Goal: Book appointment/travel/reservation

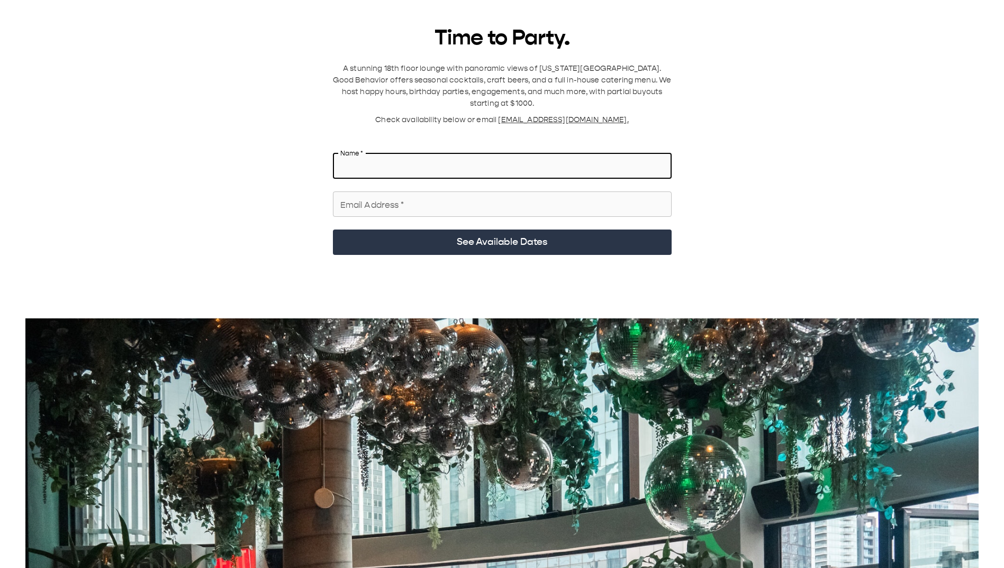
click at [483, 79] on input "Name   *" at bounding box center [502, 166] width 339 height 30
click at [529, 79] on span "[EMAIL_ADDRESS][DOMAIN_NAME]." at bounding box center [563, 119] width 130 height 9
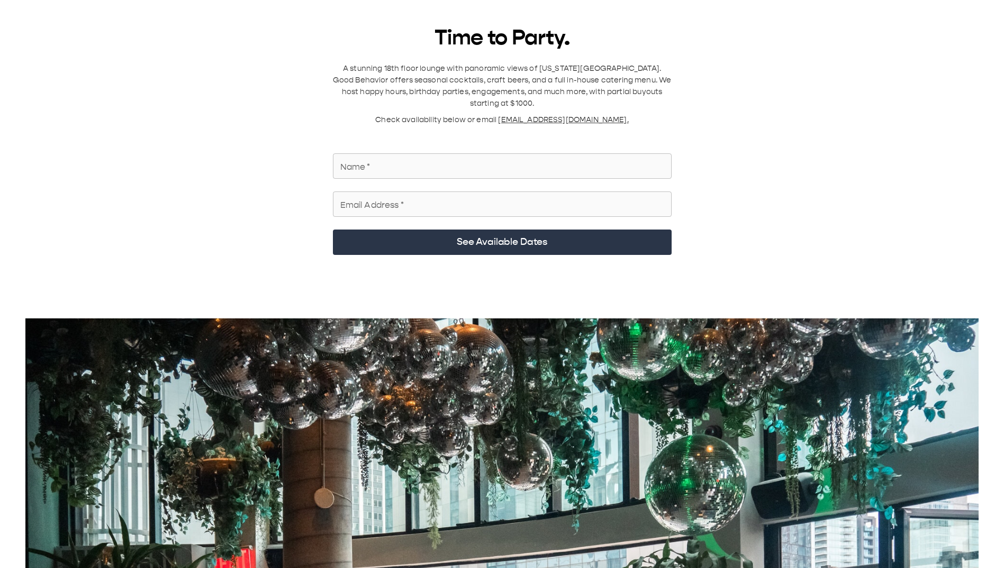
click at [525, 79] on p "A stunning 18th floor lounge with panoramic views of [US_STATE][GEOGRAPHIC_DATA…" at bounding box center [502, 86] width 339 height 47
click at [793, 79] on div "Time to Party. A stunning 18th floor lounge with panoramic views of [US_STATE][…" at bounding box center [502, 529] width 979 height 1008
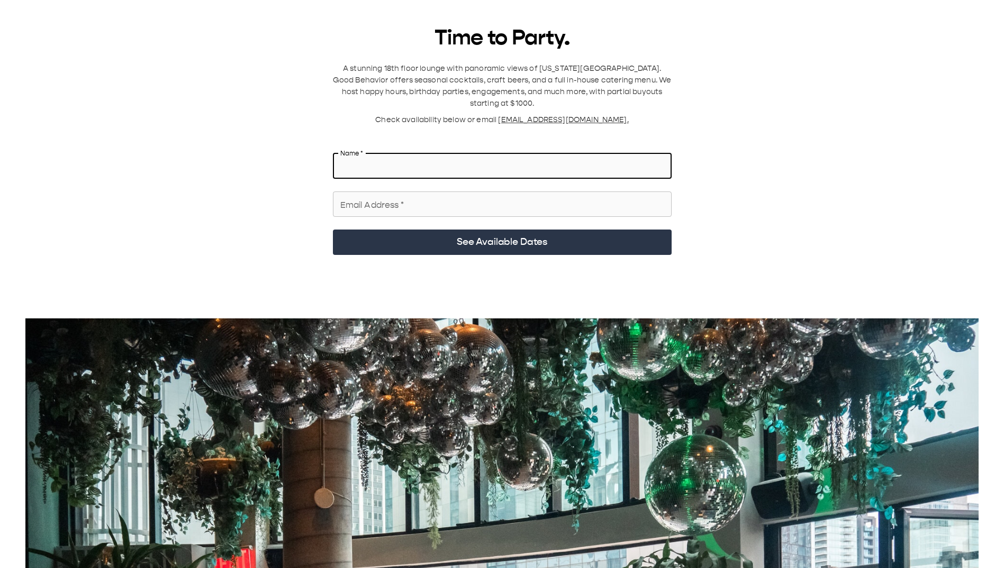
click at [445, 79] on input "Name   *" at bounding box center [502, 166] width 339 height 30
click at [443, 79] on input "Email Address   *" at bounding box center [502, 204] width 339 height 30
click at [445, 79] on input "Name   *" at bounding box center [502, 166] width 339 height 30
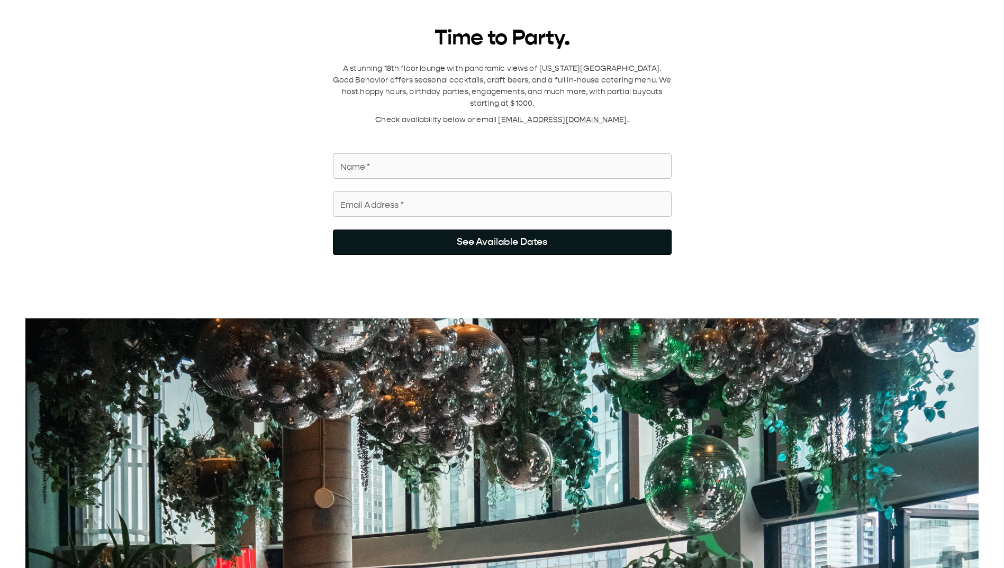
click at [499, 79] on button "See Available Dates" at bounding box center [502, 242] width 339 height 25
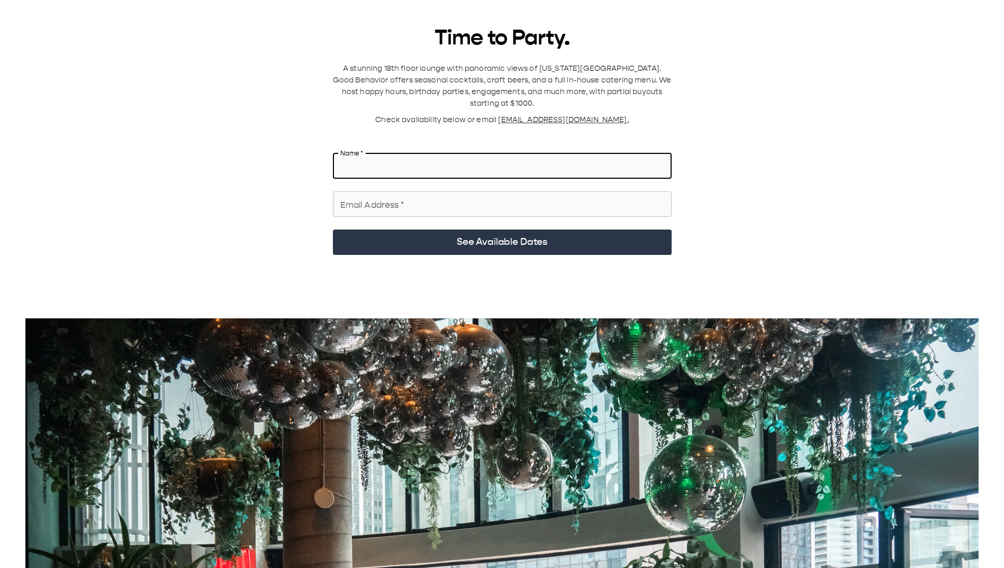
click at [448, 79] on input "Name   *" at bounding box center [502, 166] width 339 height 30
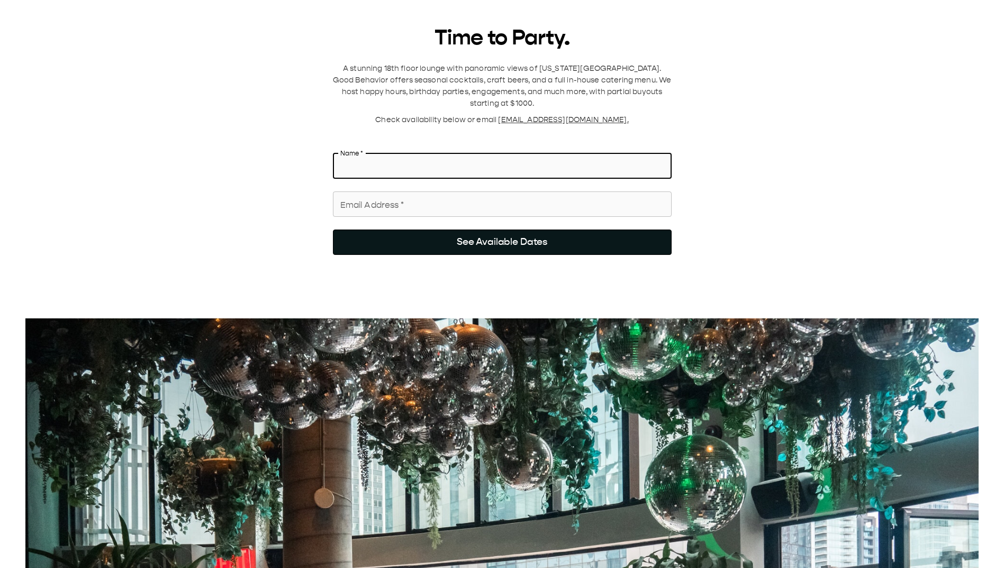
click at [493, 79] on button "See Available Dates" at bounding box center [502, 242] width 339 height 25
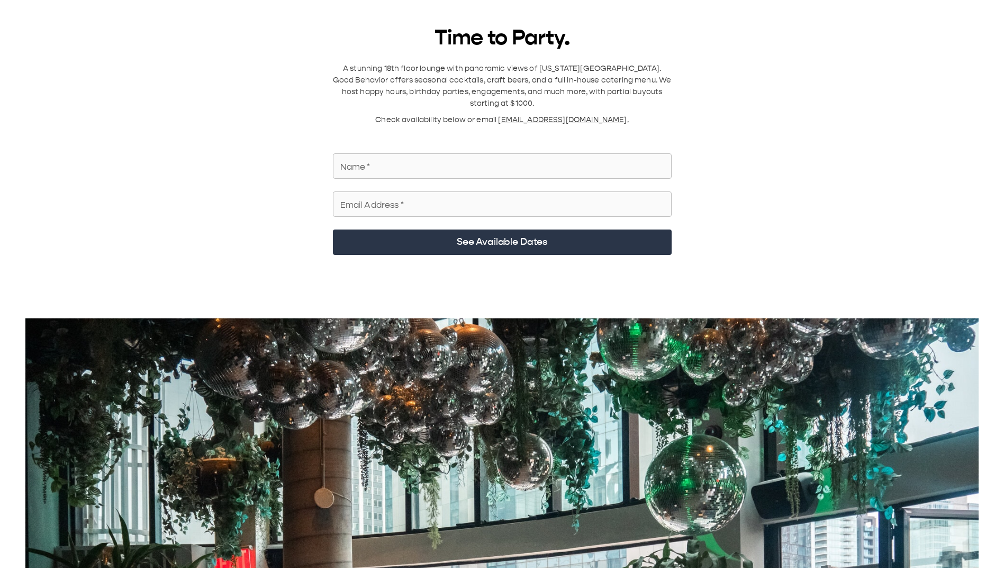
click at [487, 79] on input "Name   *" at bounding box center [502, 166] width 339 height 30
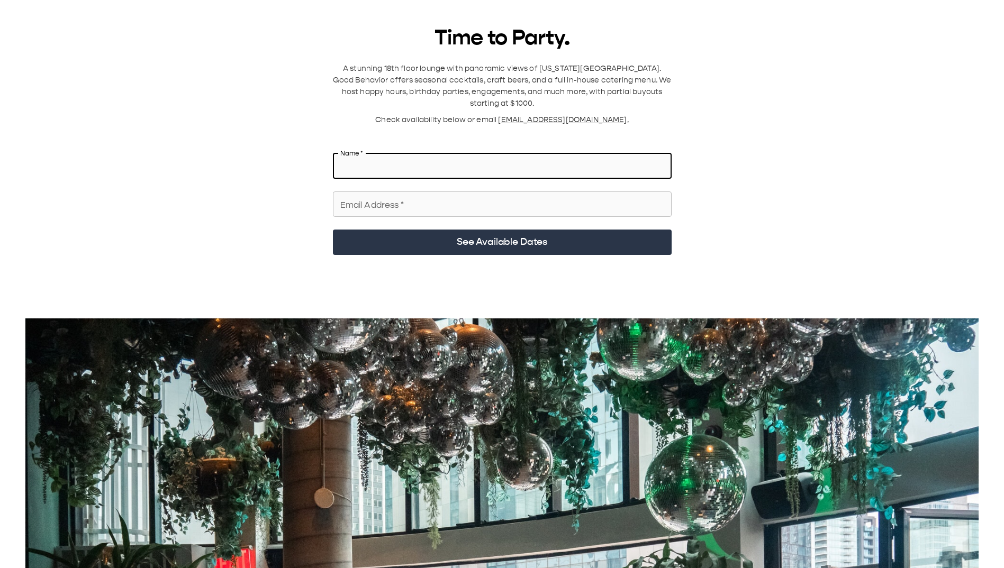
click at [653, 79] on input "Email Address   *" at bounding box center [502, 204] width 339 height 30
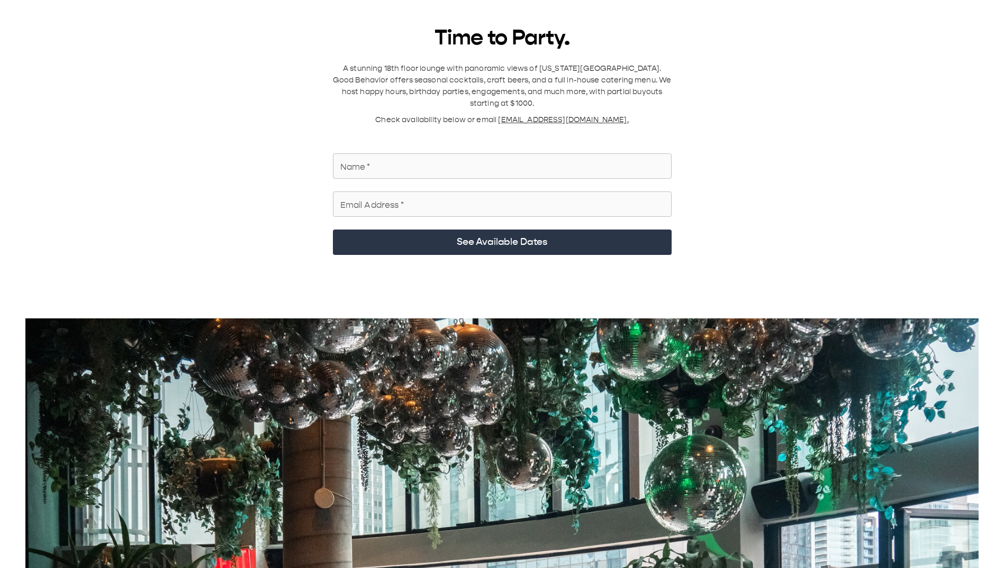
click at [678, 79] on div "Time to Party. A stunning 18th floor lounge with panoramic views of [US_STATE][…" at bounding box center [502, 529] width 979 height 1008
click at [717, 79] on div "Time to Party. A stunning 18th floor lounge with panoramic views of [US_STATE][…" at bounding box center [502, 529] width 979 height 1008
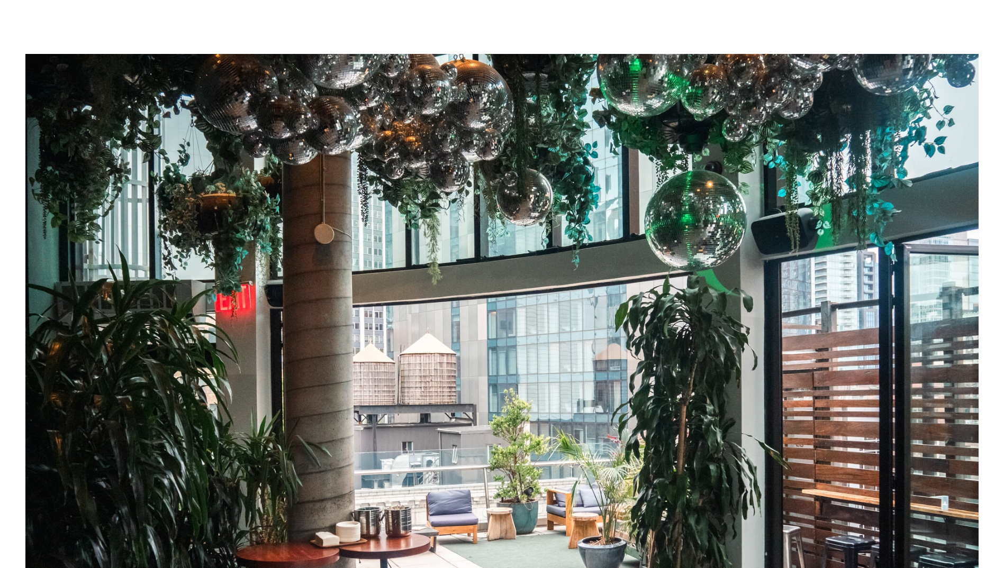
scroll to position [53, 0]
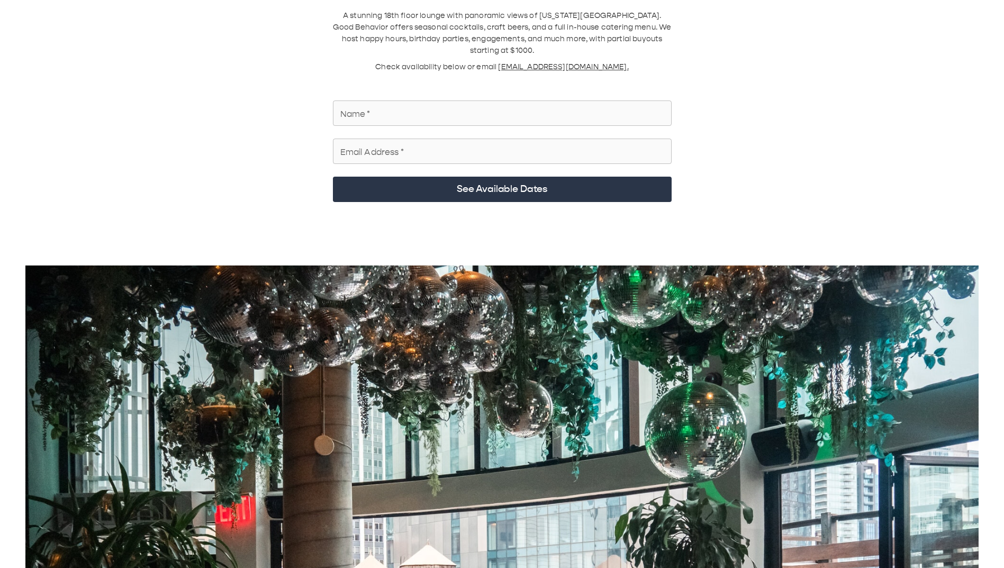
click at [503, 79] on div "Email Address   * Email Address   *" at bounding box center [497, 149] width 347 height 38
click at [510, 79] on input "Name   *" at bounding box center [502, 113] width 339 height 30
click at [552, 35] on p "A stunning 18th floor lounge with panoramic views of [US_STATE][GEOGRAPHIC_DATA…" at bounding box center [502, 33] width 339 height 47
click at [504, 79] on input "Name   *" at bounding box center [502, 113] width 339 height 30
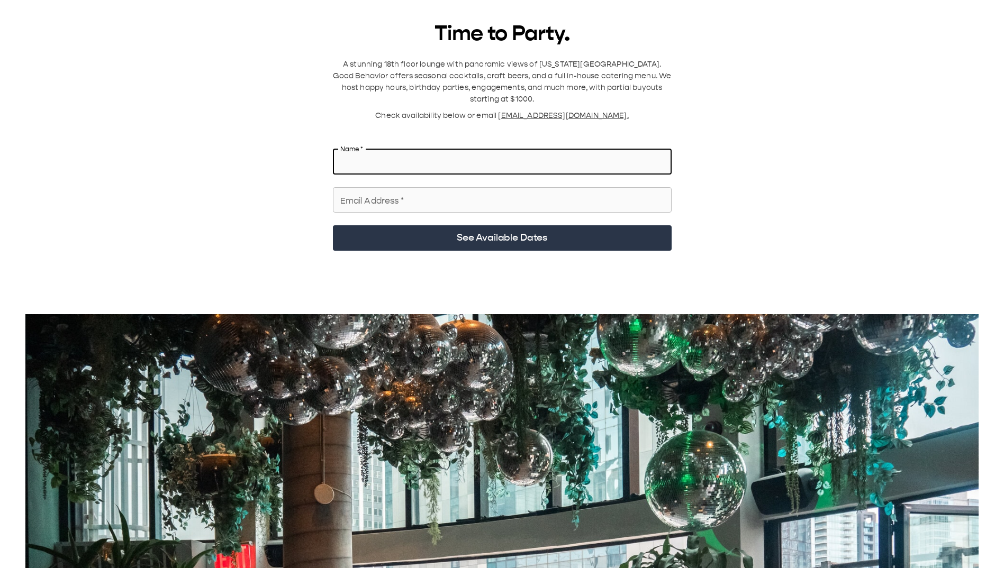
scroll to position [0, 0]
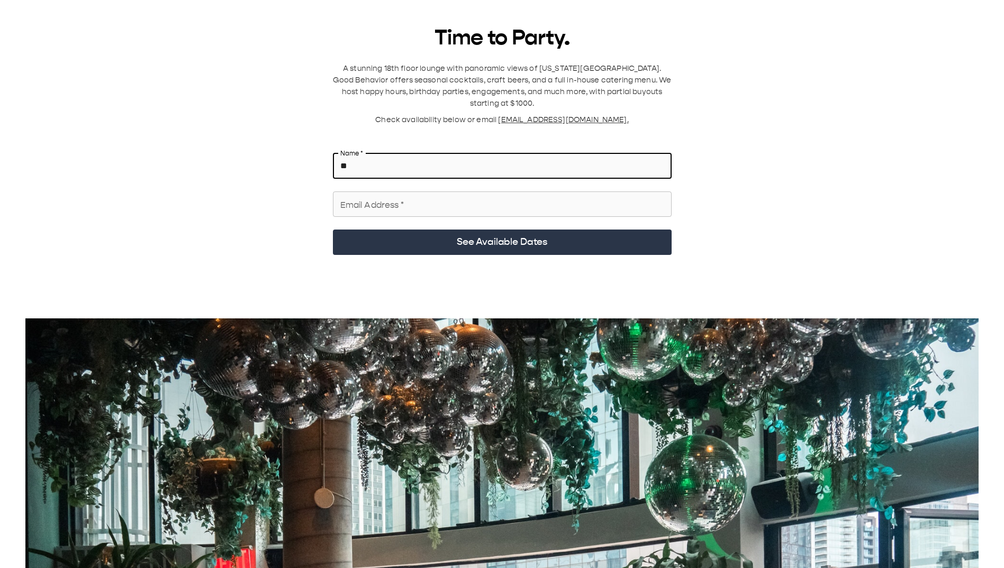
type input "*"
type input "********"
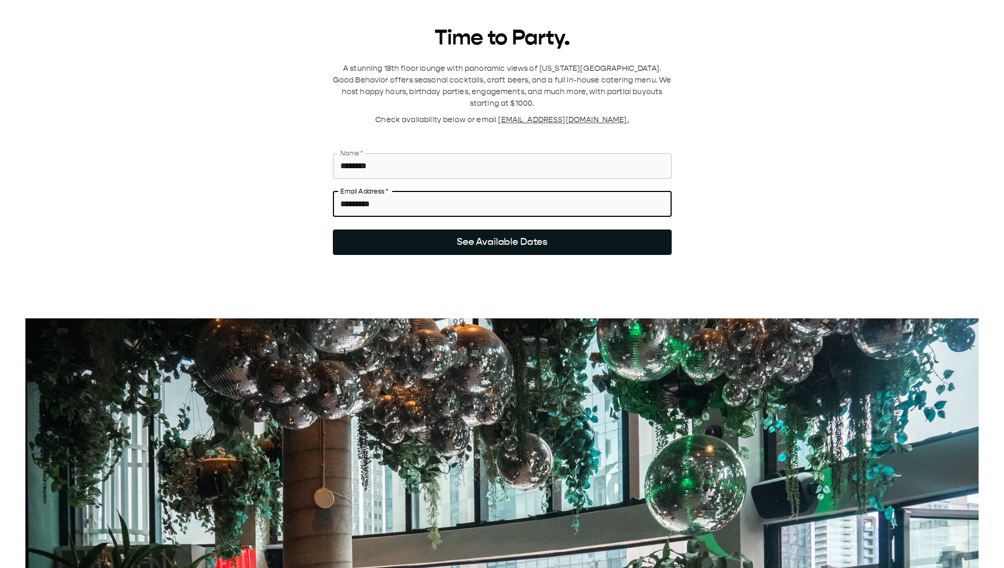
type input "*********"
click at [508, 79] on button "See Available Dates" at bounding box center [502, 242] width 339 height 25
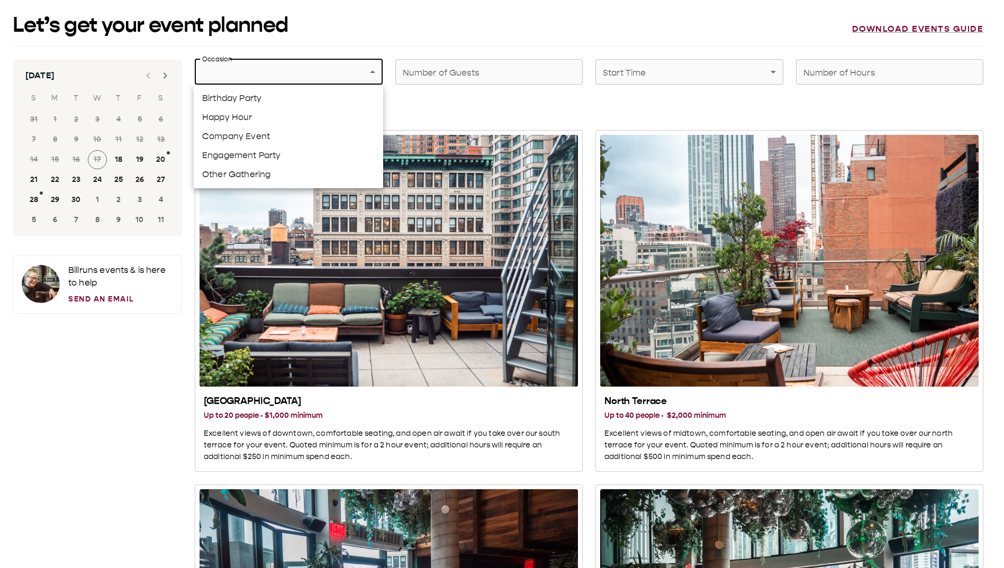
click at [341, 79] on li "Company Event" at bounding box center [288, 136] width 189 height 19
type input "**********"
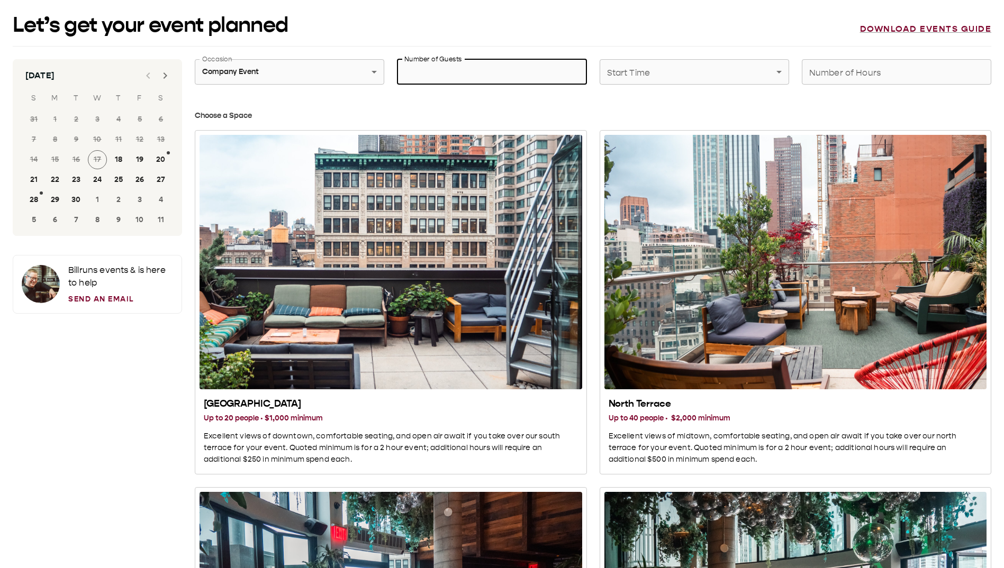
click at [498, 66] on input "Number of Guests" at bounding box center [491, 72] width 189 height 30
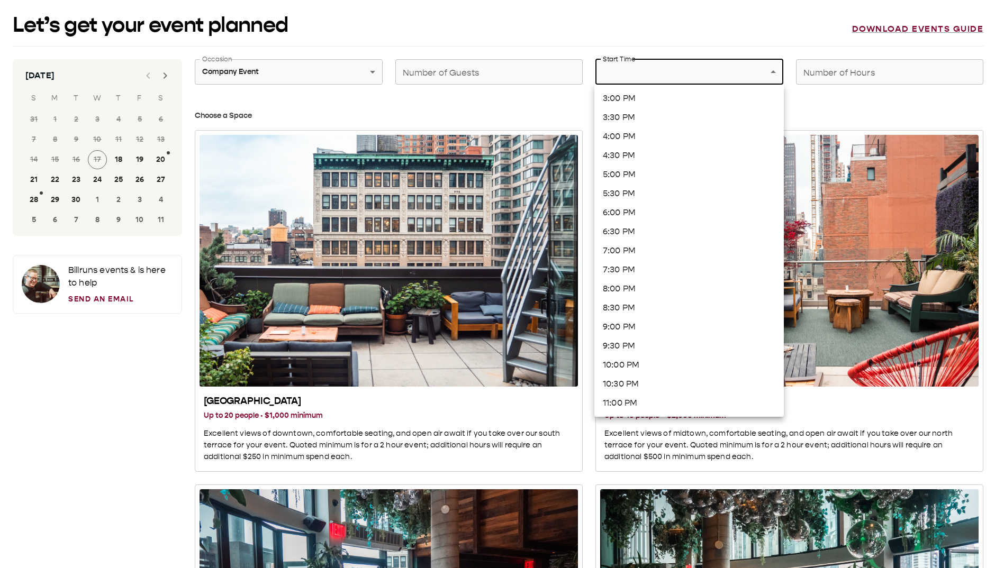
click at [630, 79] on li "8:00 PM" at bounding box center [688, 288] width 189 height 19
type input "*******"
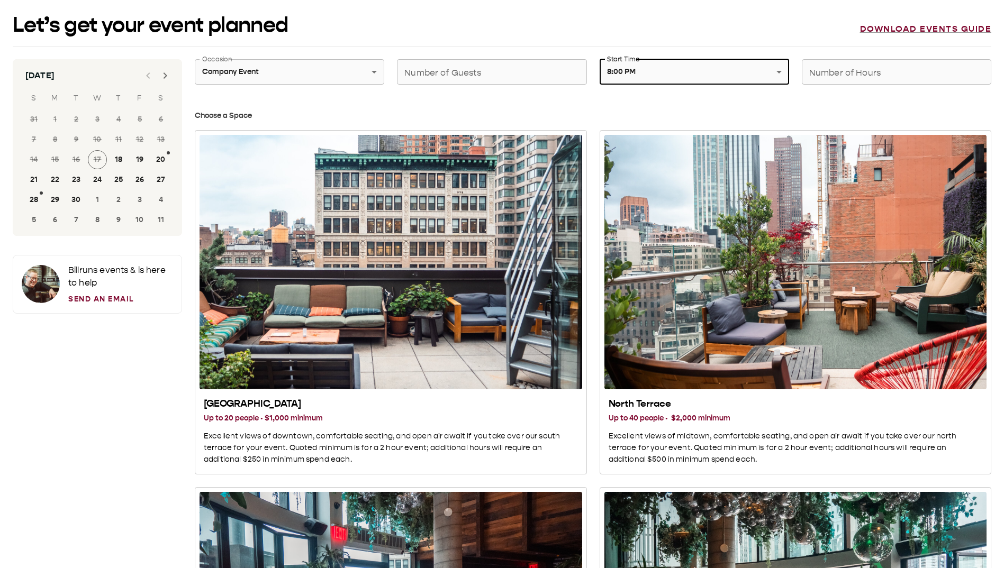
click at [838, 72] on input "Number of Hours" at bounding box center [896, 72] width 189 height 30
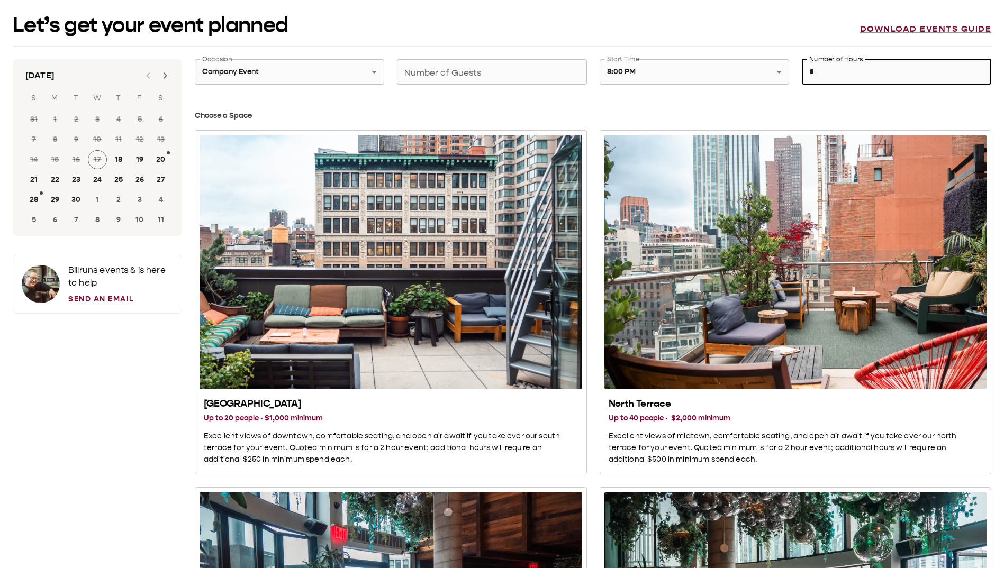
type input "*"
click at [549, 79] on input "Number of Guests" at bounding box center [491, 72] width 189 height 30
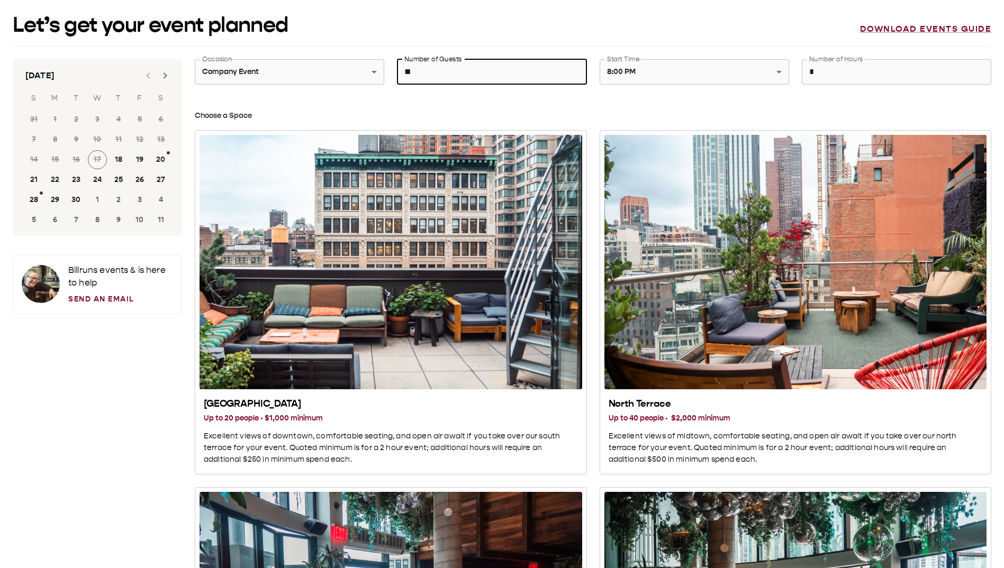
type input "**"
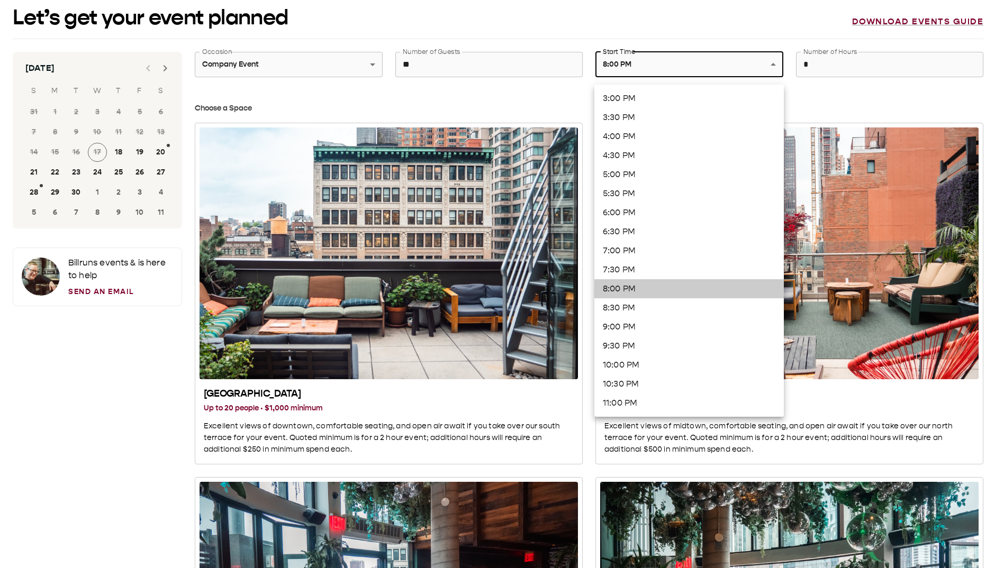
scroll to position [159, 0]
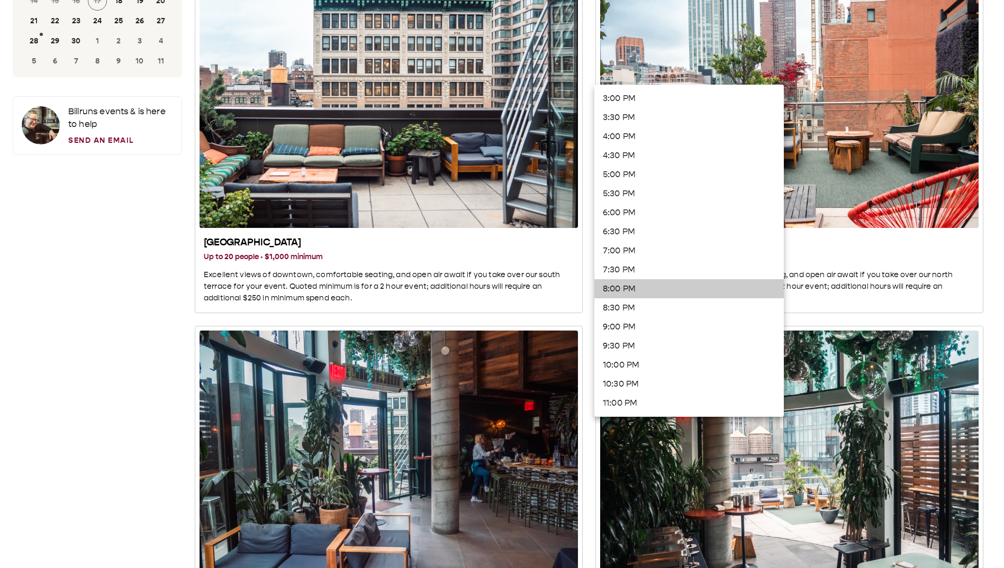
click at [142, 79] on div at bounding box center [502, 284] width 1004 height 568
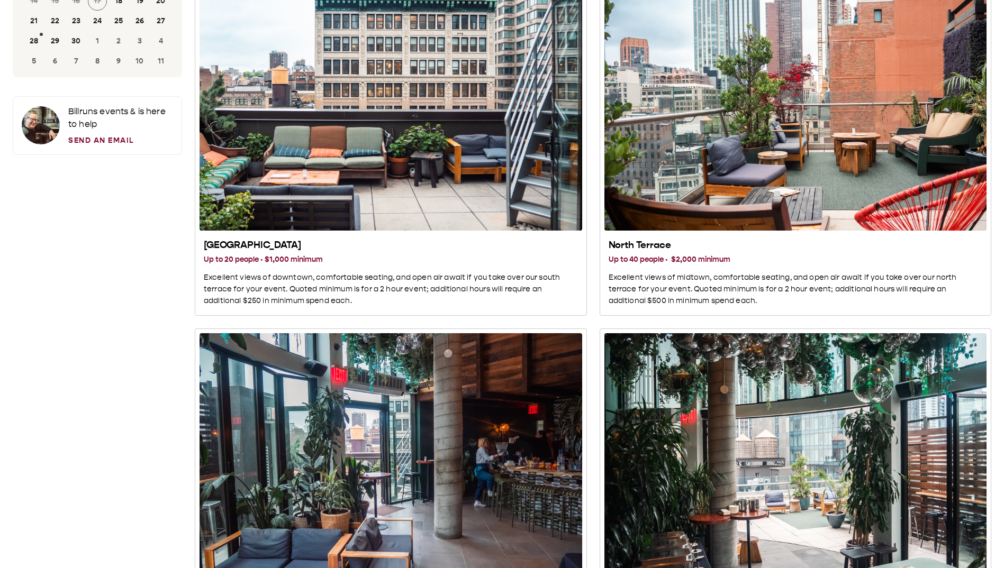
scroll to position [0, 0]
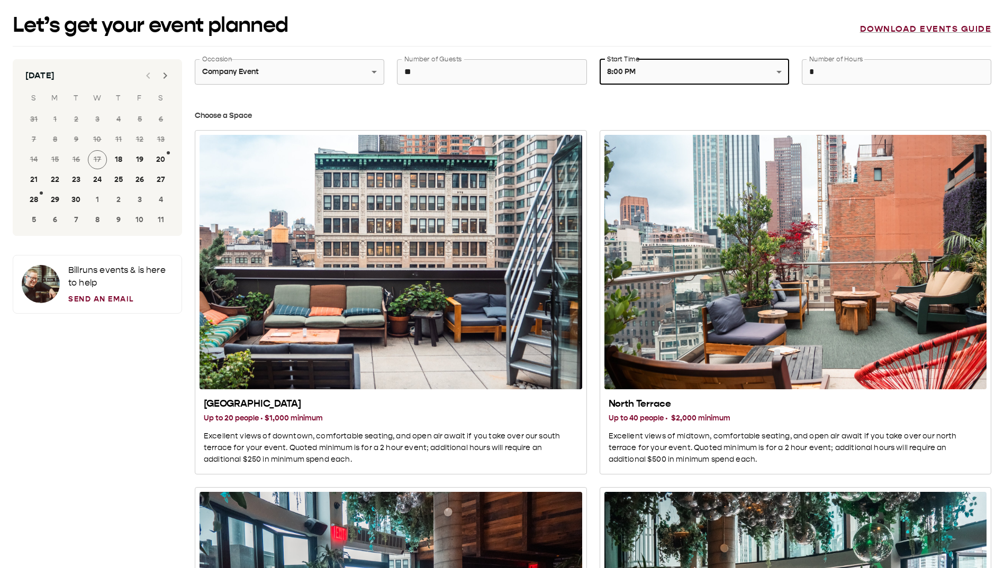
click at [51, 79] on div at bounding box center [41, 284] width 38 height 38
click at [87, 79] on p "Bill runs events & is here to help" at bounding box center [120, 276] width 105 height 25
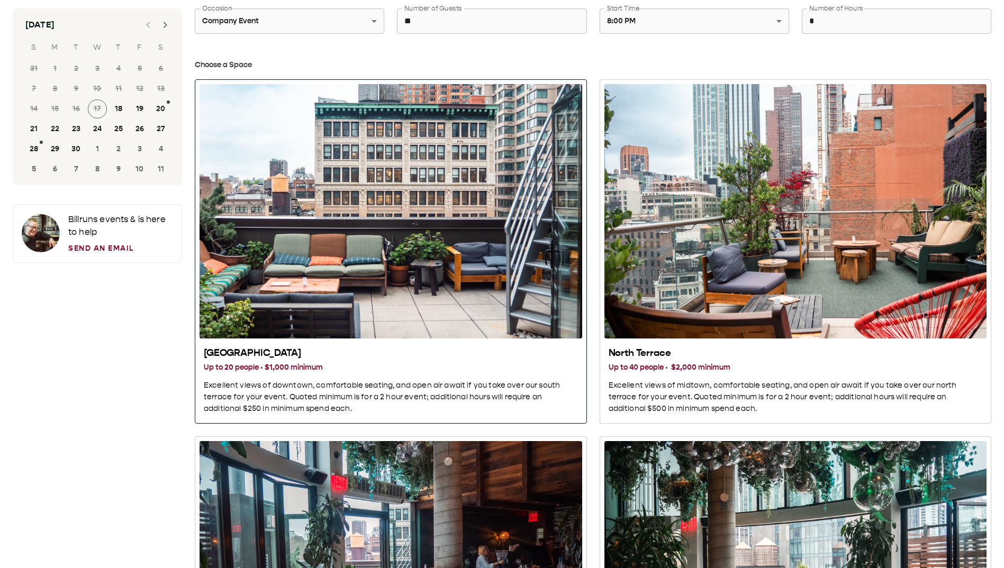
scroll to position [159, 0]
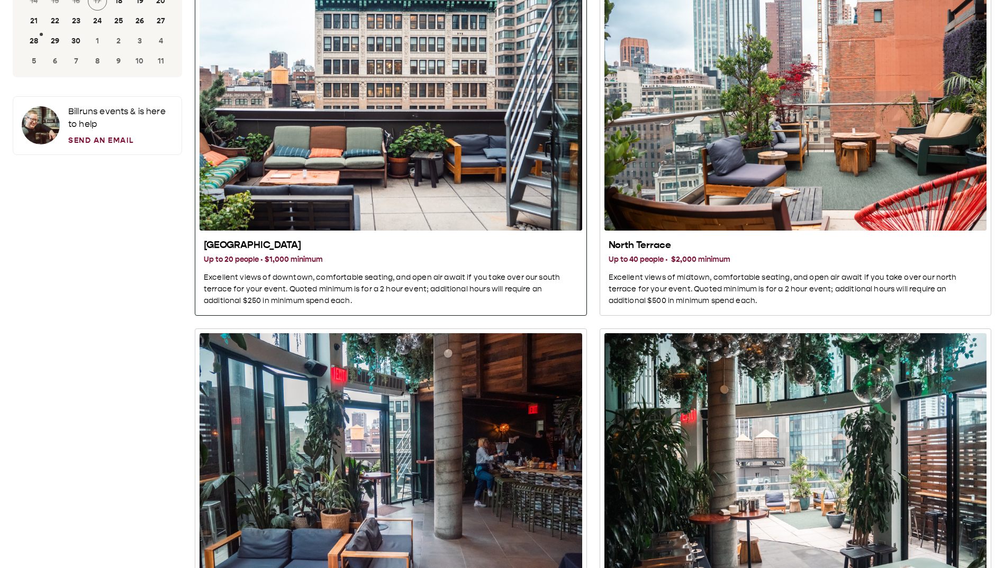
click at [432, 79] on h3 "Up to 20 people · $1,000 minimum" at bounding box center [391, 260] width 374 height 12
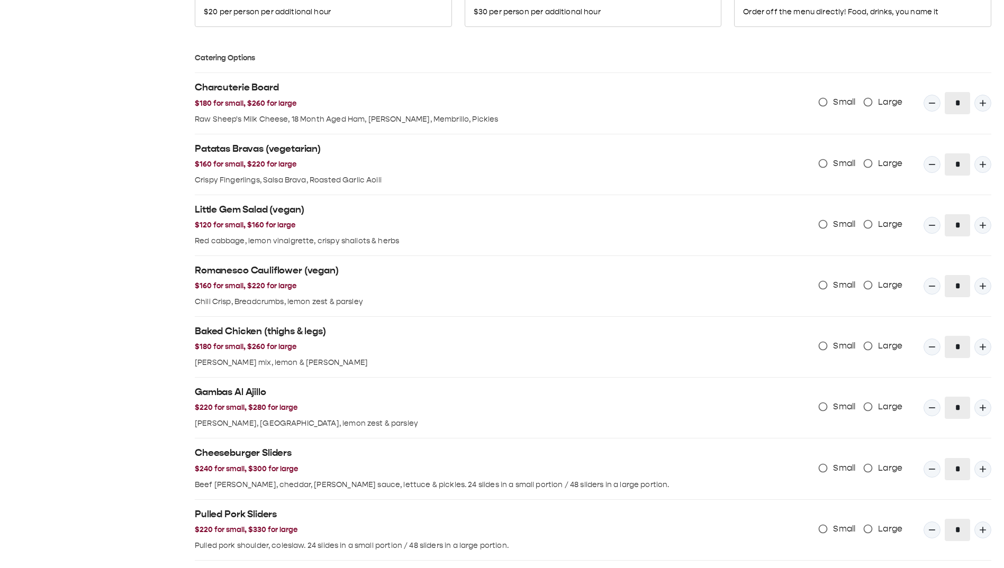
scroll to position [794, 0]
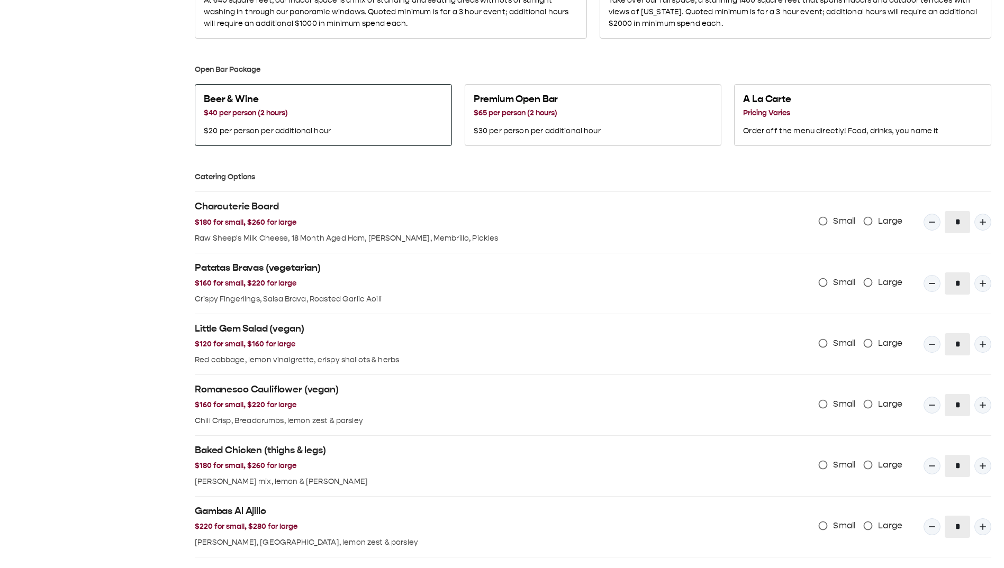
click at [426, 79] on button "Beer & Wine $40 per person (2 hours) $20 per person per additional hour" at bounding box center [323, 115] width 257 height 62
click at [838, 79] on icon "Quantity Input" at bounding box center [983, 222] width 11 height 11
click at [838, 79] on icon "Quantity Input" at bounding box center [932, 222] width 11 height 11
type input "*"
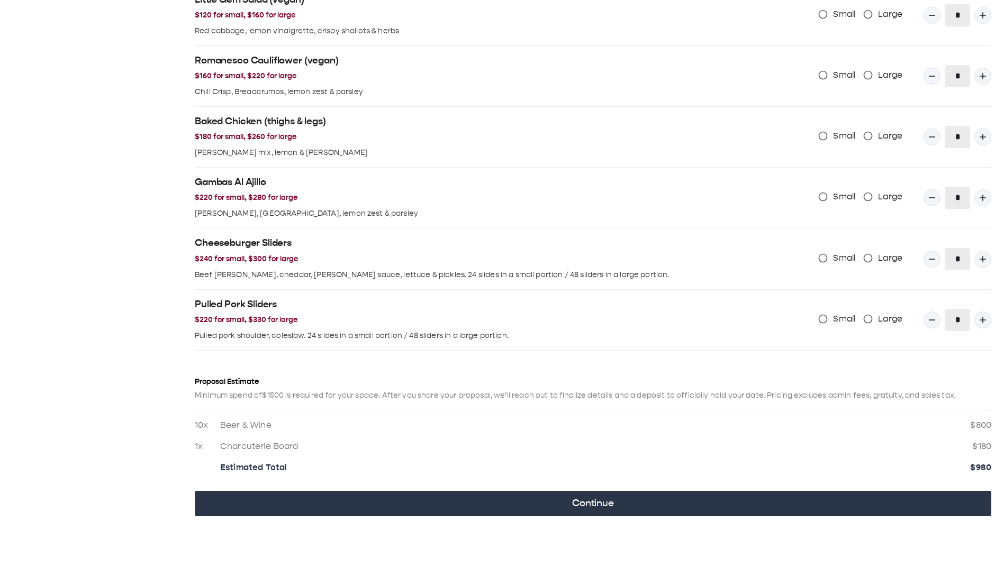
scroll to position [1126, 0]
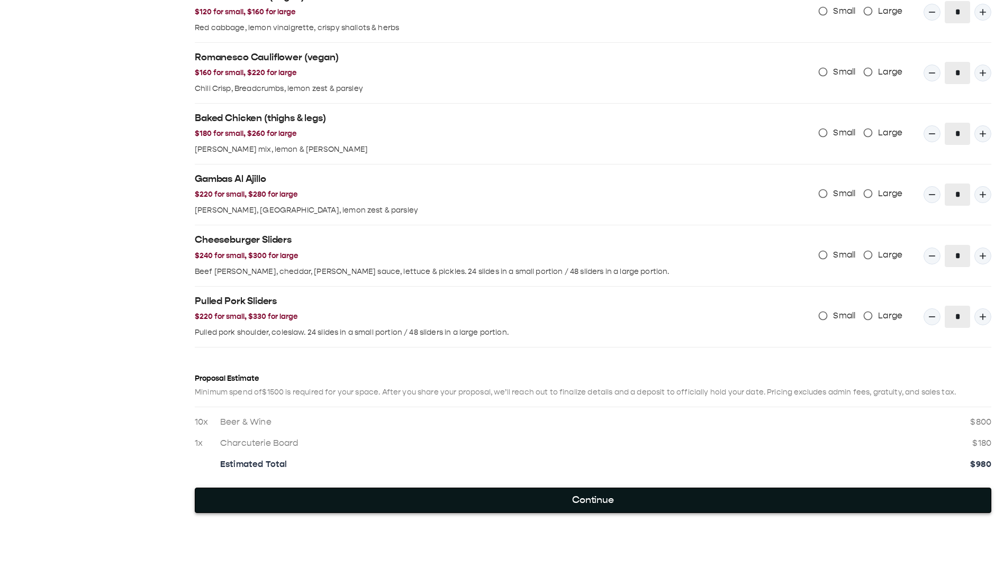
click at [598, 79] on button "Continue" at bounding box center [593, 500] width 797 height 25
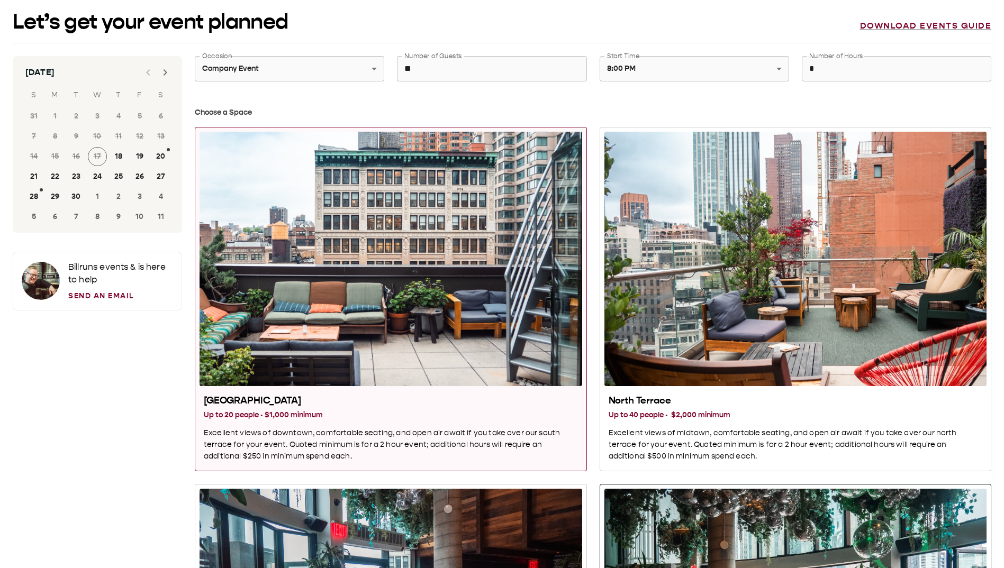
scroll to position [0, 0]
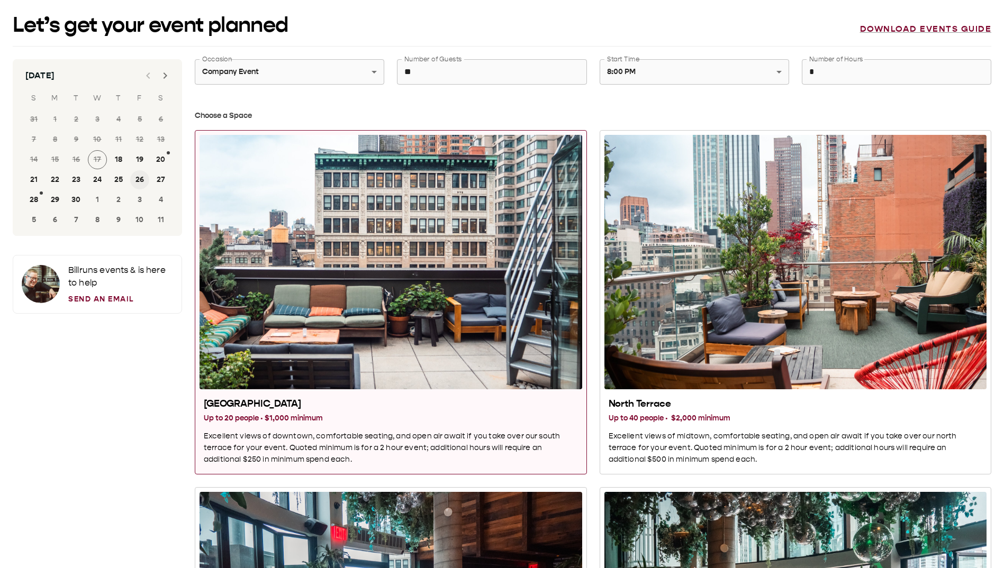
click at [138, 79] on button "26" at bounding box center [139, 179] width 19 height 19
click at [160, 79] on button "27" at bounding box center [160, 179] width 19 height 19
click at [146, 79] on button "26" at bounding box center [139, 179] width 19 height 19
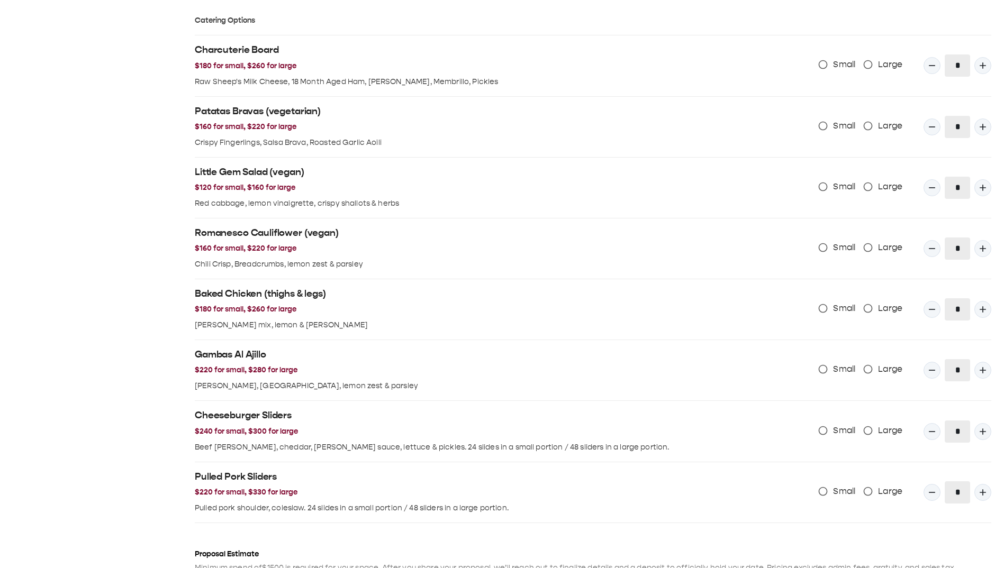
scroll to position [1126, 0]
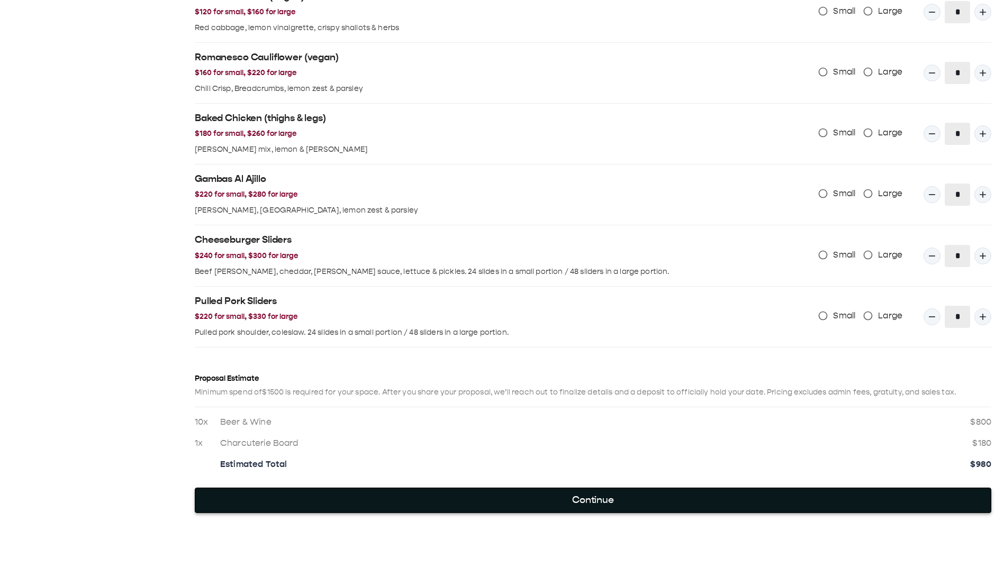
click at [557, 79] on button "Continue" at bounding box center [593, 500] width 797 height 25
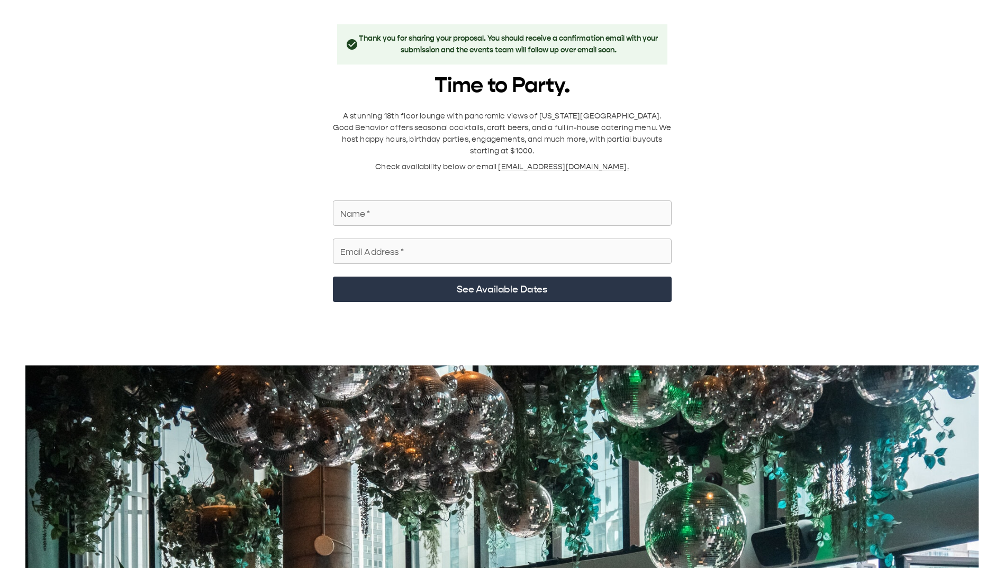
scroll to position [0, 0]
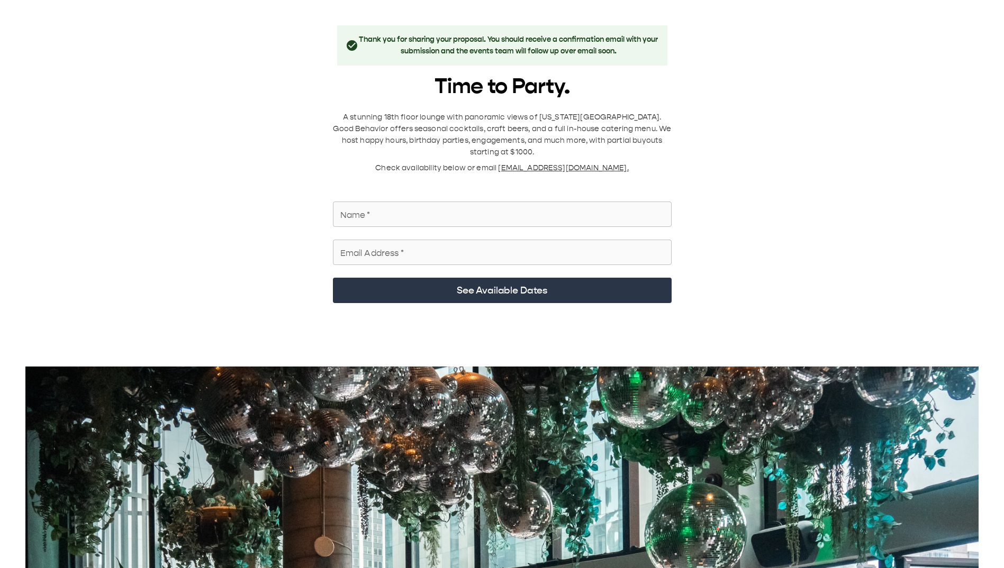
click at [585, 53] on h3 "Thank you for sharing your proposal. You should receive a confirmation email wi…" at bounding box center [508, 45] width 301 height 23
click at [342, 49] on div "Thank you for sharing your proposal. You should receive a confirmation email wi…" at bounding box center [502, 45] width 330 height 40
click at [522, 79] on div "Name   * Name   *" at bounding box center [497, 212] width 347 height 38
click at [543, 79] on span "[EMAIL_ADDRESS][DOMAIN_NAME]." at bounding box center [563, 168] width 130 height 9
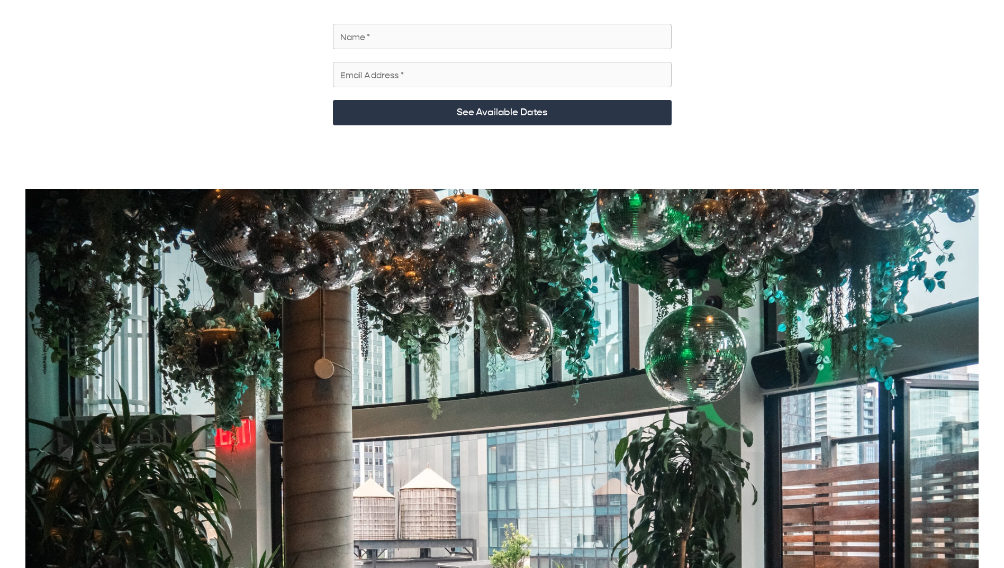
scroll to position [53, 0]
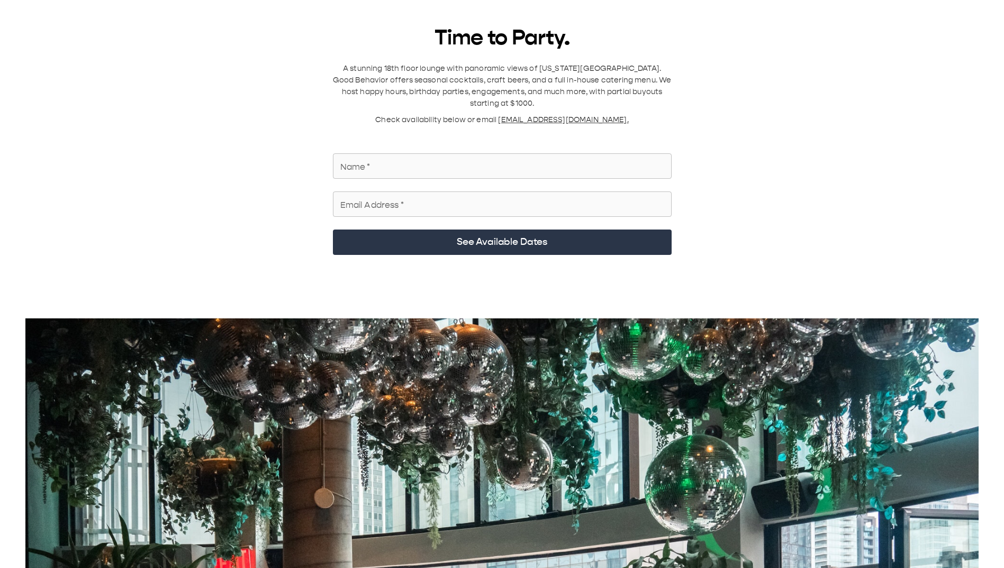
click at [488, 79] on input "Name   *" at bounding box center [502, 166] width 339 height 30
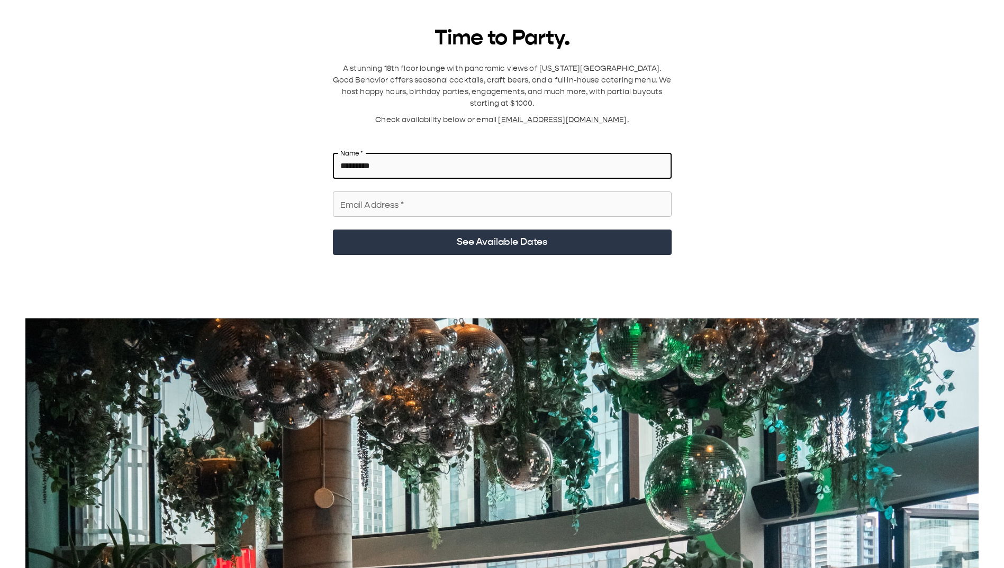
click at [496, 79] on input "*********" at bounding box center [502, 166] width 339 height 30
type input "*****"
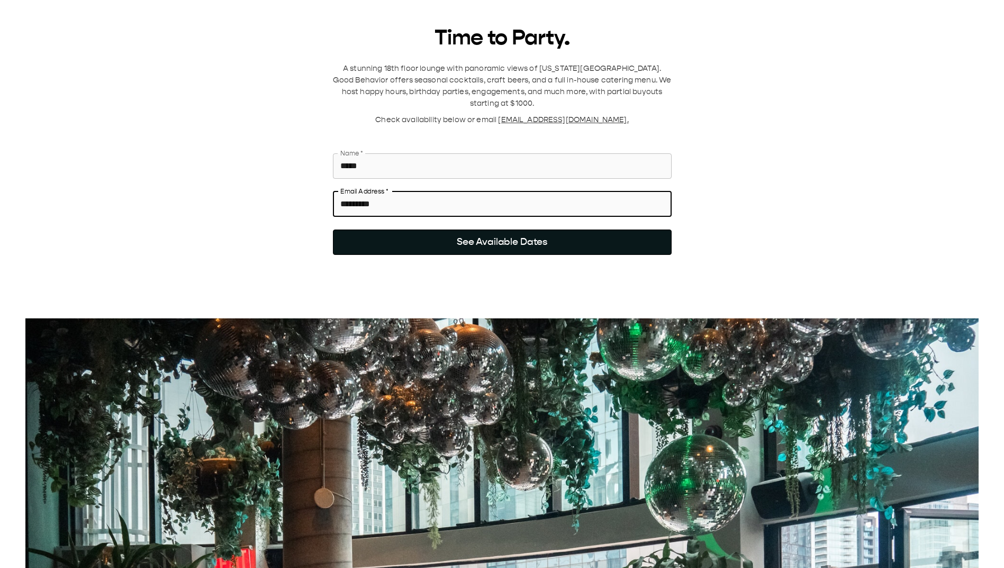
type input "*********"
click at [466, 79] on button "See Available Dates" at bounding box center [502, 242] width 339 height 25
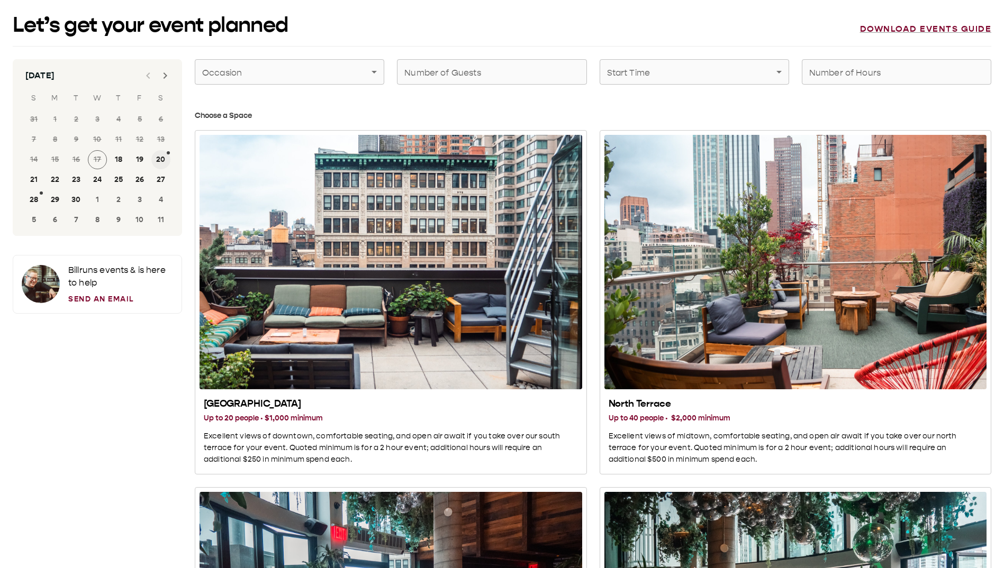
click at [164, 79] on button "20" at bounding box center [160, 159] width 19 height 19
click at [165, 79] on button "20" at bounding box center [160, 159] width 19 height 19
click at [171, 79] on div "7 8 9 10 11 12 13" at bounding box center [97, 139] width 169 height 19
click at [39, 79] on button "28" at bounding box center [33, 200] width 19 height 19
click at [160, 79] on button "20" at bounding box center [160, 159] width 19 height 19
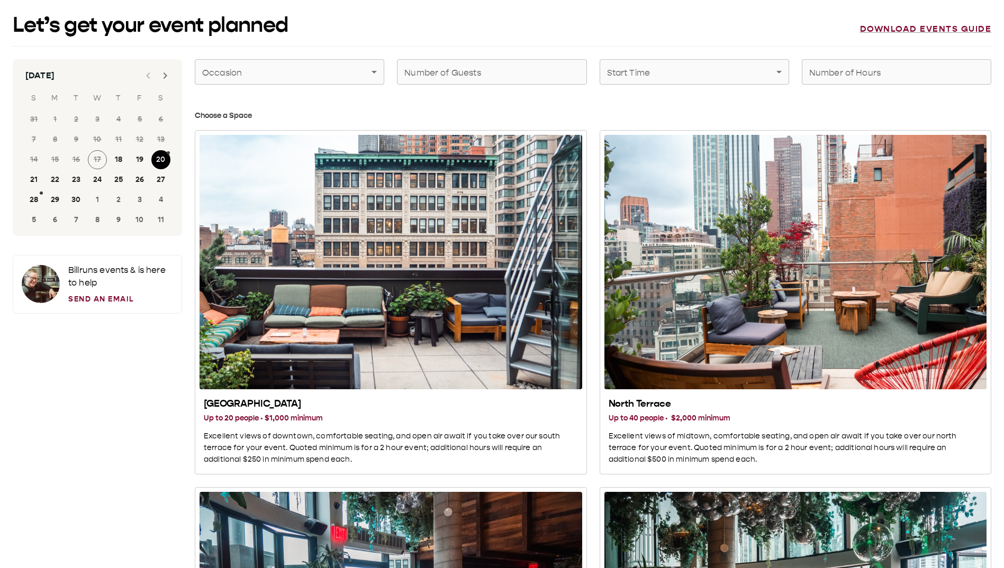
click at [164, 75] on icon "Next month" at bounding box center [165, 75] width 13 height 13
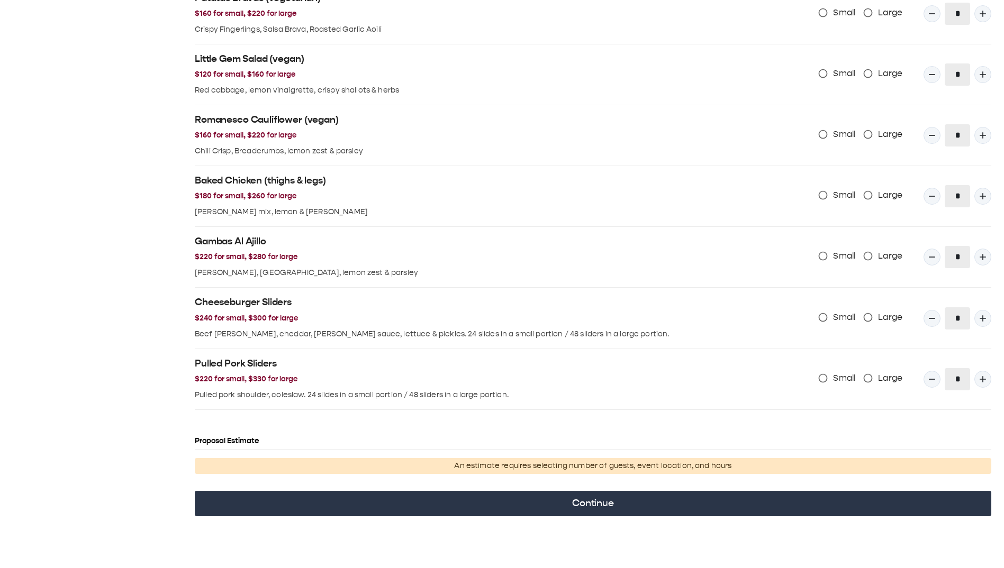
scroll to position [1067, 0]
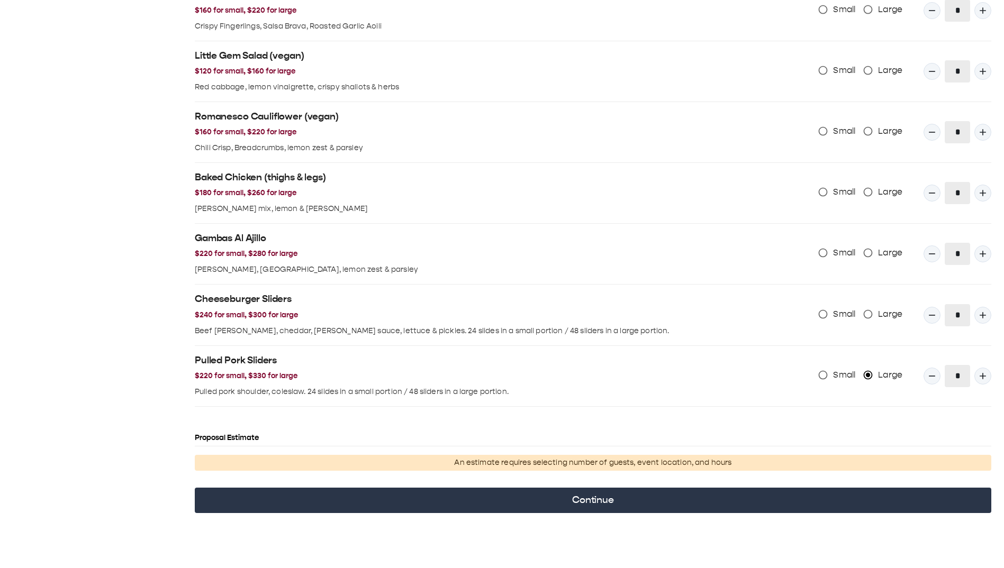
click at [838, 79] on span "Small" at bounding box center [844, 375] width 22 height 13
click at [585, 79] on p "An estimate requires selecting number of guests, event location, and hours" at bounding box center [593, 463] width 788 height 12
click at [658, 79] on p "An estimate requires selecting number of guests, event location, and hours" at bounding box center [593, 463] width 788 height 12
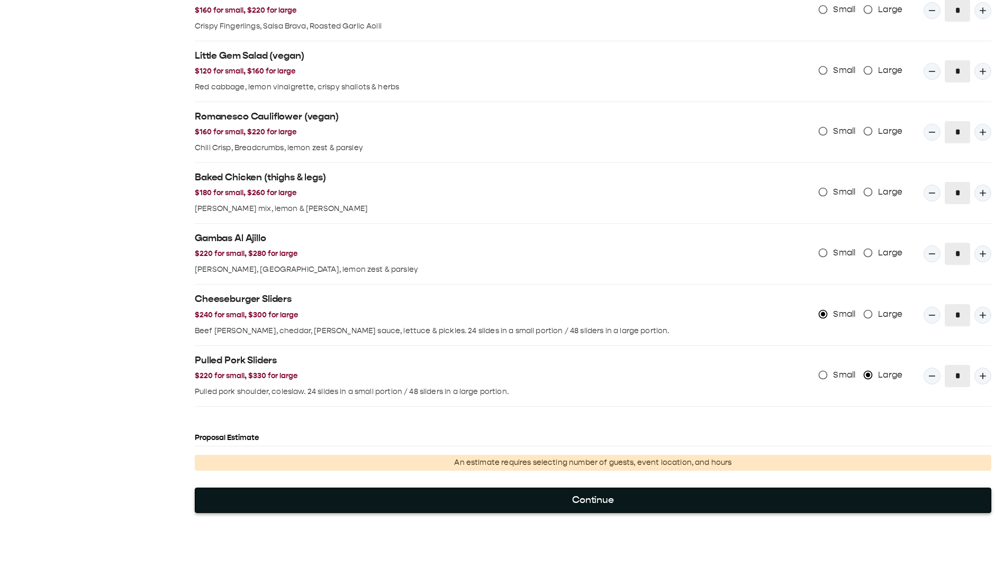
click at [602, 79] on button "Continue" at bounding box center [593, 500] width 797 height 25
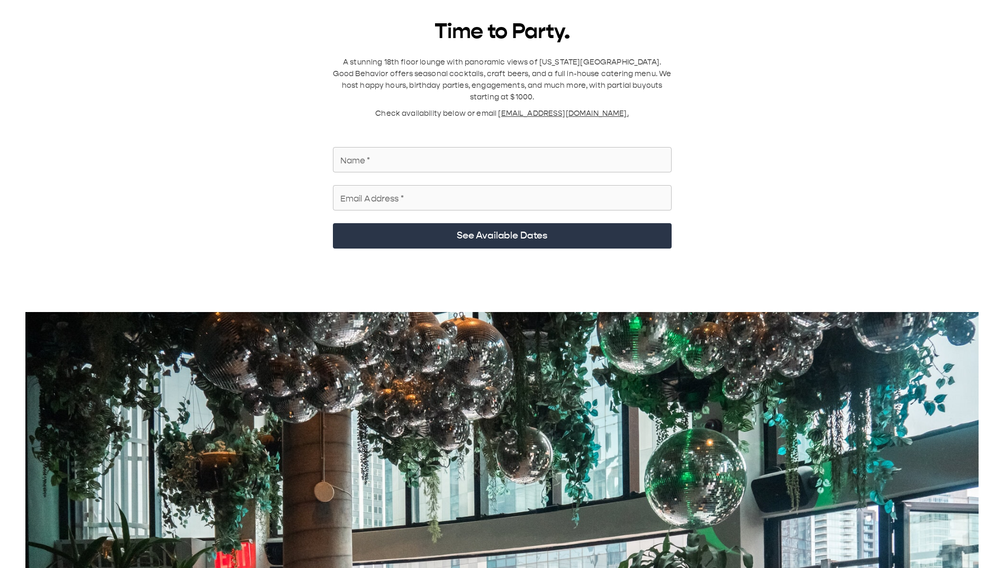
scroll to position [0, 0]
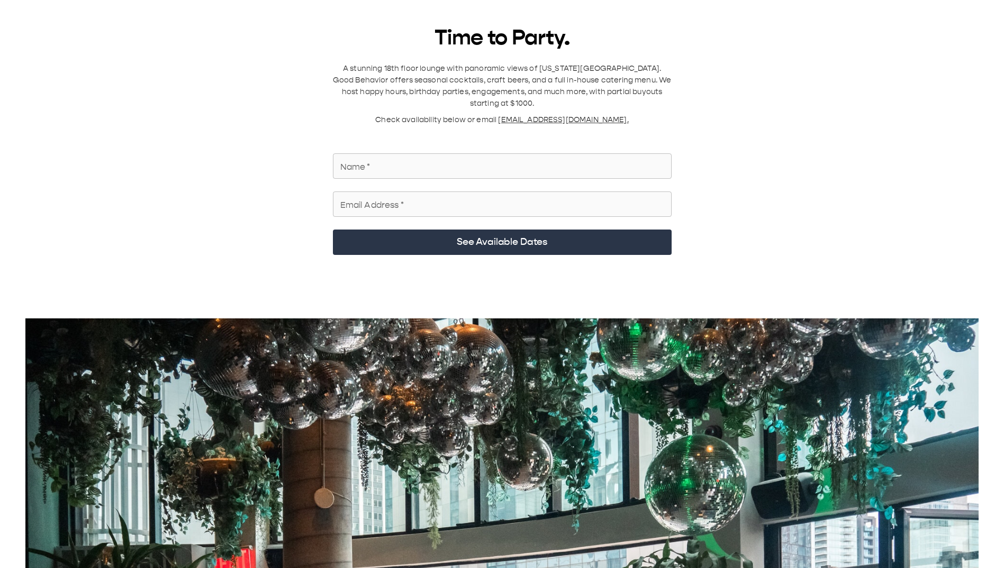
click at [572, 28] on h1 "Time to Party." at bounding box center [502, 37] width 339 height 25
click at [548, 41] on h1 "Time to Party." at bounding box center [502, 37] width 339 height 25
